Goal: Task Accomplishment & Management: Complete application form

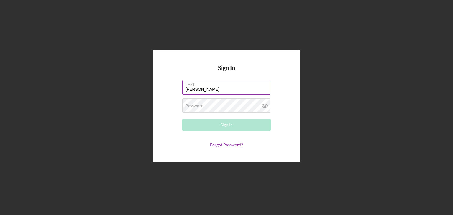
type input "[EMAIL_ADDRESS][DOMAIN_NAME]"
click at [200, 105] on label "Password" at bounding box center [194, 105] width 18 height 5
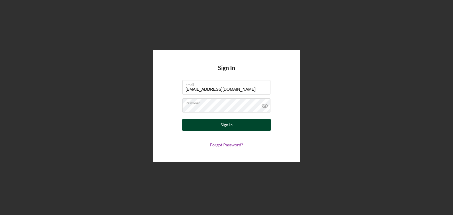
click at [224, 126] on div "Sign In" at bounding box center [226, 125] width 12 height 12
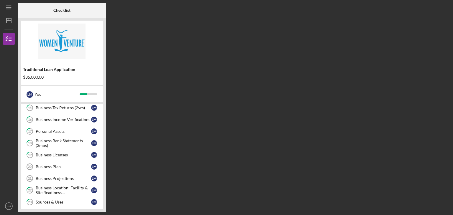
scroll to position [88, 0]
click at [59, 187] on div "Business Location: Facility & Site Readiness Documentation" at bounding box center [63, 189] width 55 height 9
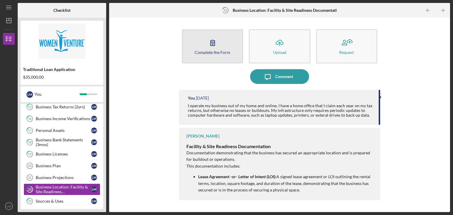
click at [210, 44] on icon "button" at bounding box center [212, 43] width 4 height 6
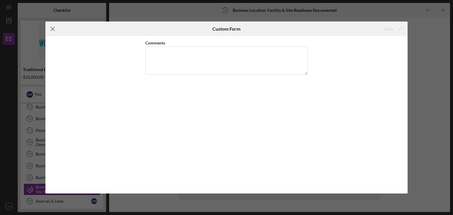
click at [51, 29] on icon "Icon/Menu Close" at bounding box center [52, 29] width 15 height 15
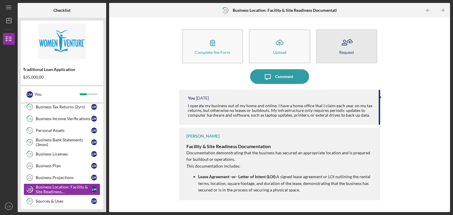
click at [343, 45] on icon "button" at bounding box center [344, 44] width 5 height 1
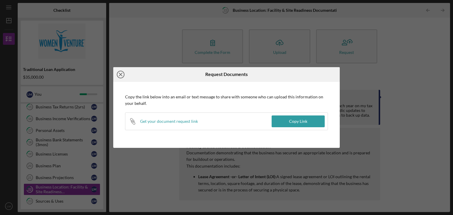
click at [120, 74] on line at bounding box center [120, 74] width 3 height 3
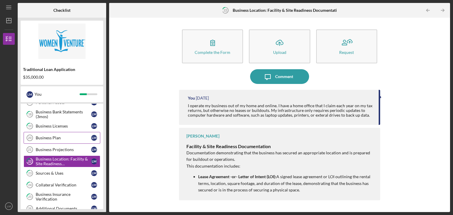
scroll to position [118, 0]
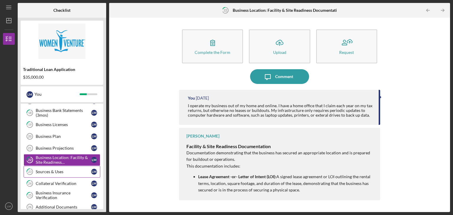
click at [52, 170] on div "Sources & Uses" at bounding box center [63, 172] width 55 height 5
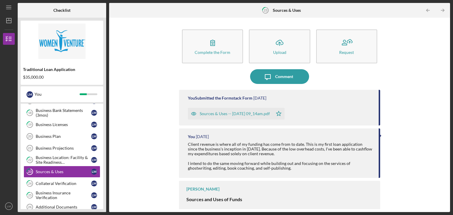
click at [216, 115] on div "Sources & Uses -- [DATE] 09_14am.pdf" at bounding box center [235, 113] width 70 height 5
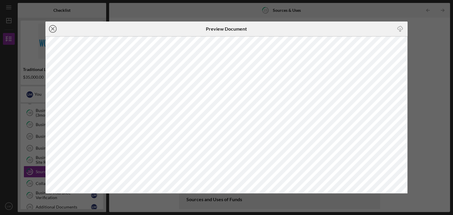
click at [51, 27] on icon "Icon/Close" at bounding box center [52, 29] width 15 height 15
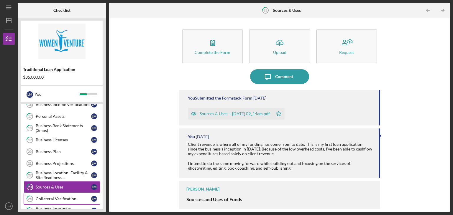
scroll to position [88, 0]
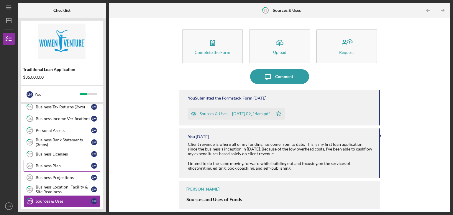
click at [46, 164] on div "Business Plan" at bounding box center [63, 166] width 55 height 5
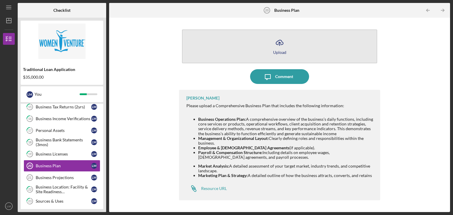
click at [278, 45] on icon "button" at bounding box center [279, 42] width 7 height 4
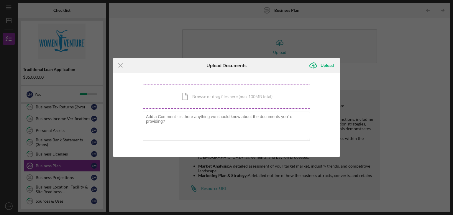
click at [214, 97] on div "Icon/Document Browse or drag files here (max 100MB total) Tap to choose files o…" at bounding box center [226, 97] width 167 height 24
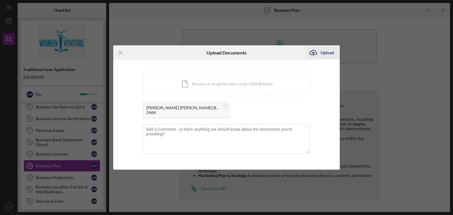
click at [326, 54] on div "Upload" at bounding box center [326, 53] width 13 height 12
